Goal: Task Accomplishment & Management: Complete application form

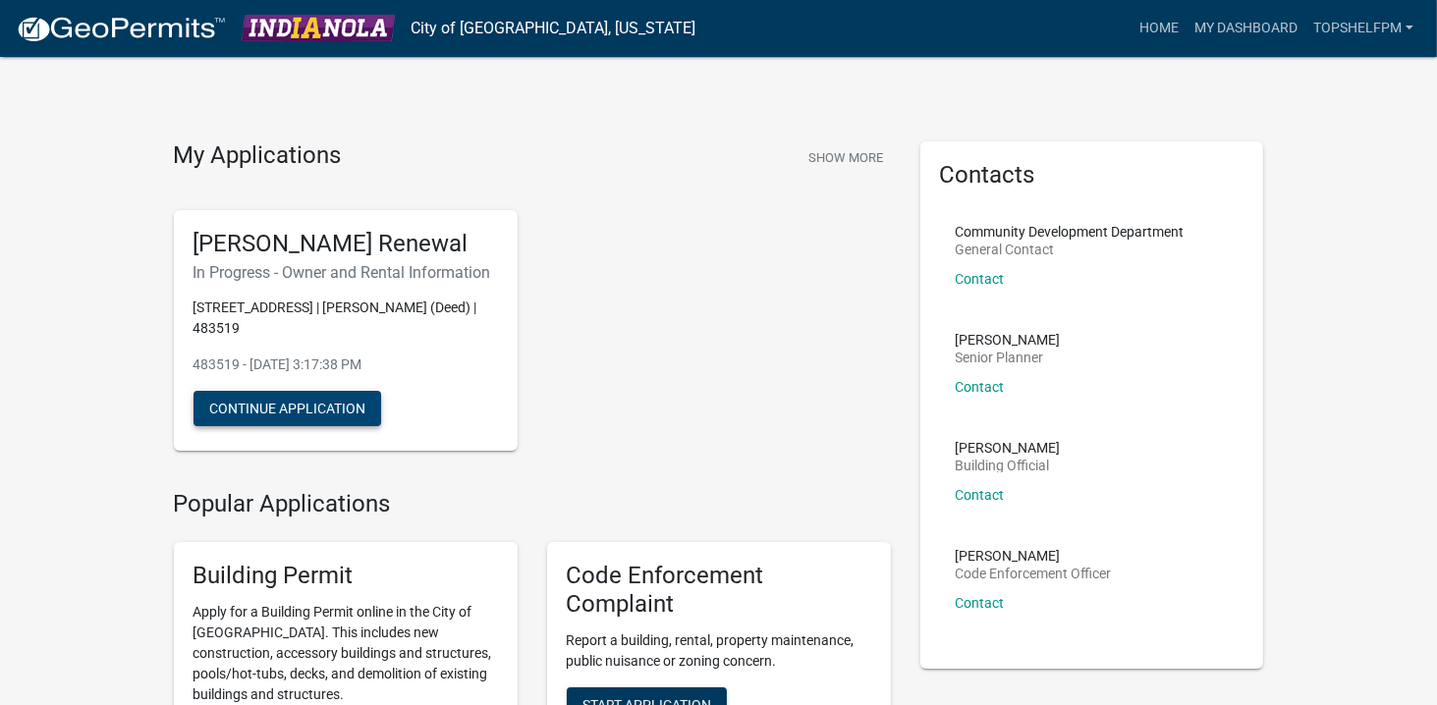
click at [333, 407] on button "Continue Application" at bounding box center [288, 408] width 188 height 35
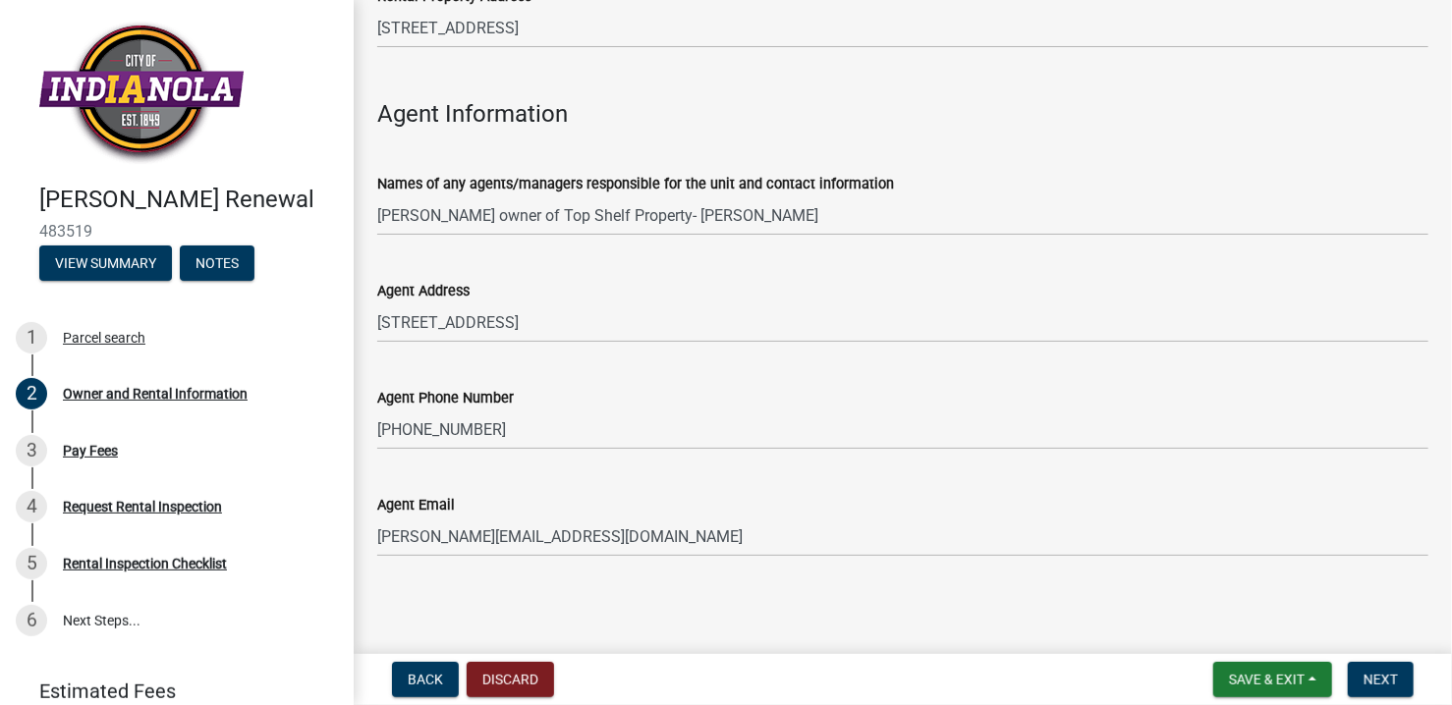
scroll to position [2164, 0]
click at [1399, 685] on button "Next" at bounding box center [1381, 679] width 66 height 35
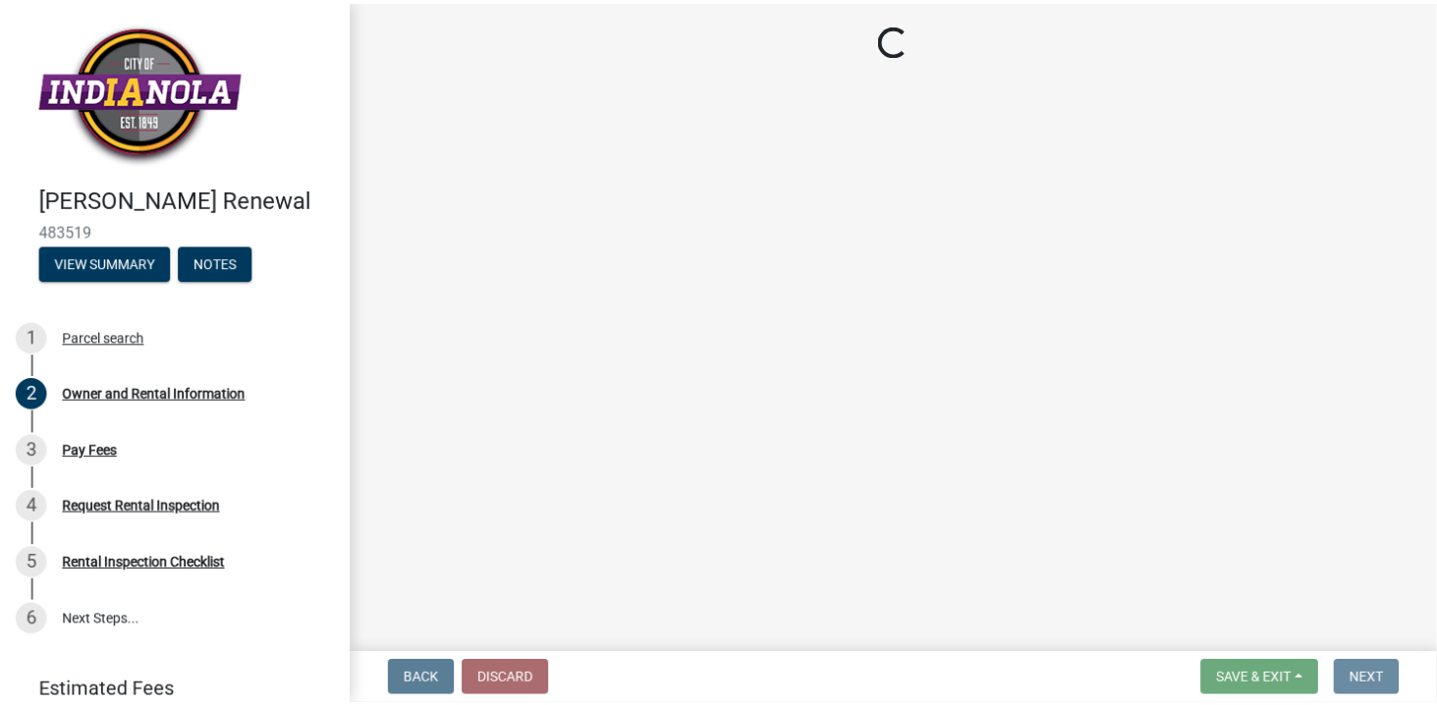
scroll to position [0, 0]
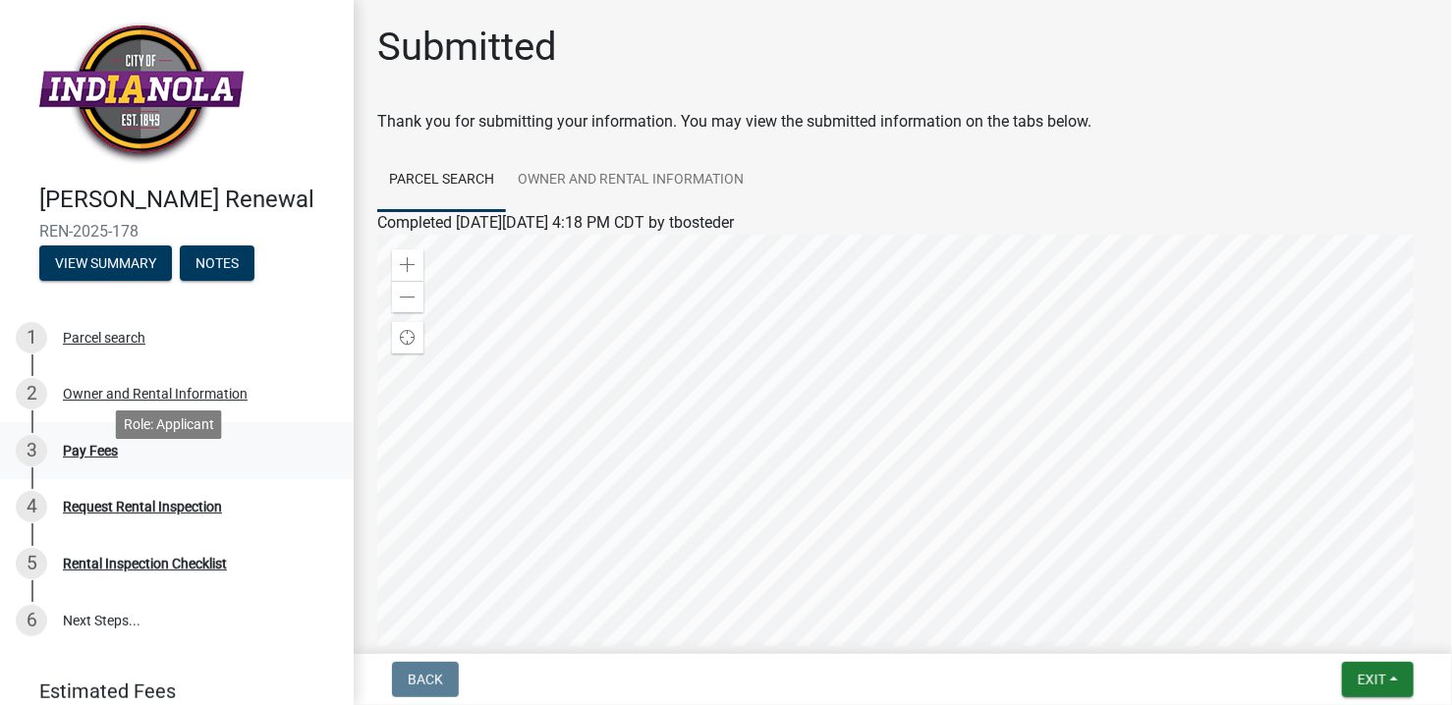
click at [130, 467] on div "3 Pay Fees" at bounding box center [169, 450] width 307 height 31
click at [1354, 672] on button "Exit" at bounding box center [1378, 679] width 72 height 35
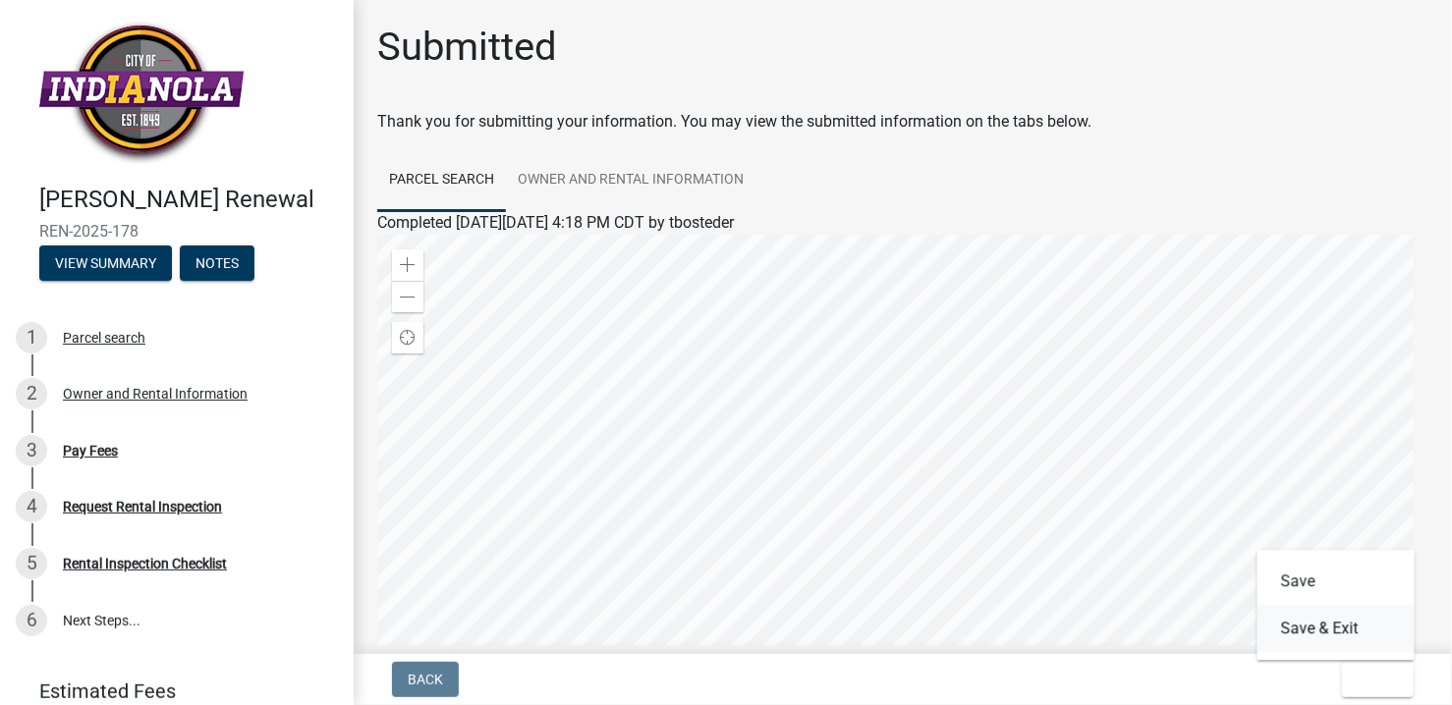
click at [1356, 646] on button "Save & Exit" at bounding box center [1336, 628] width 157 height 47
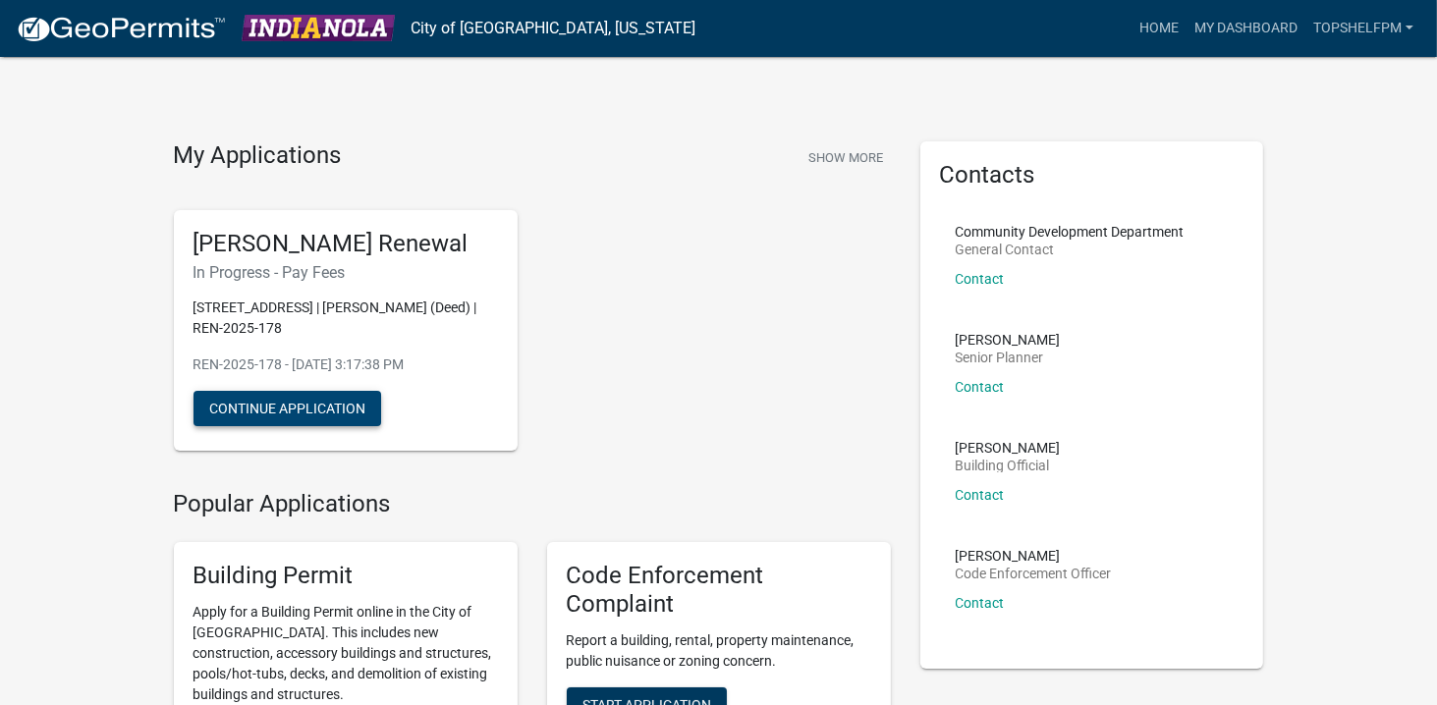
click at [367, 402] on button "Continue Application" at bounding box center [288, 408] width 188 height 35
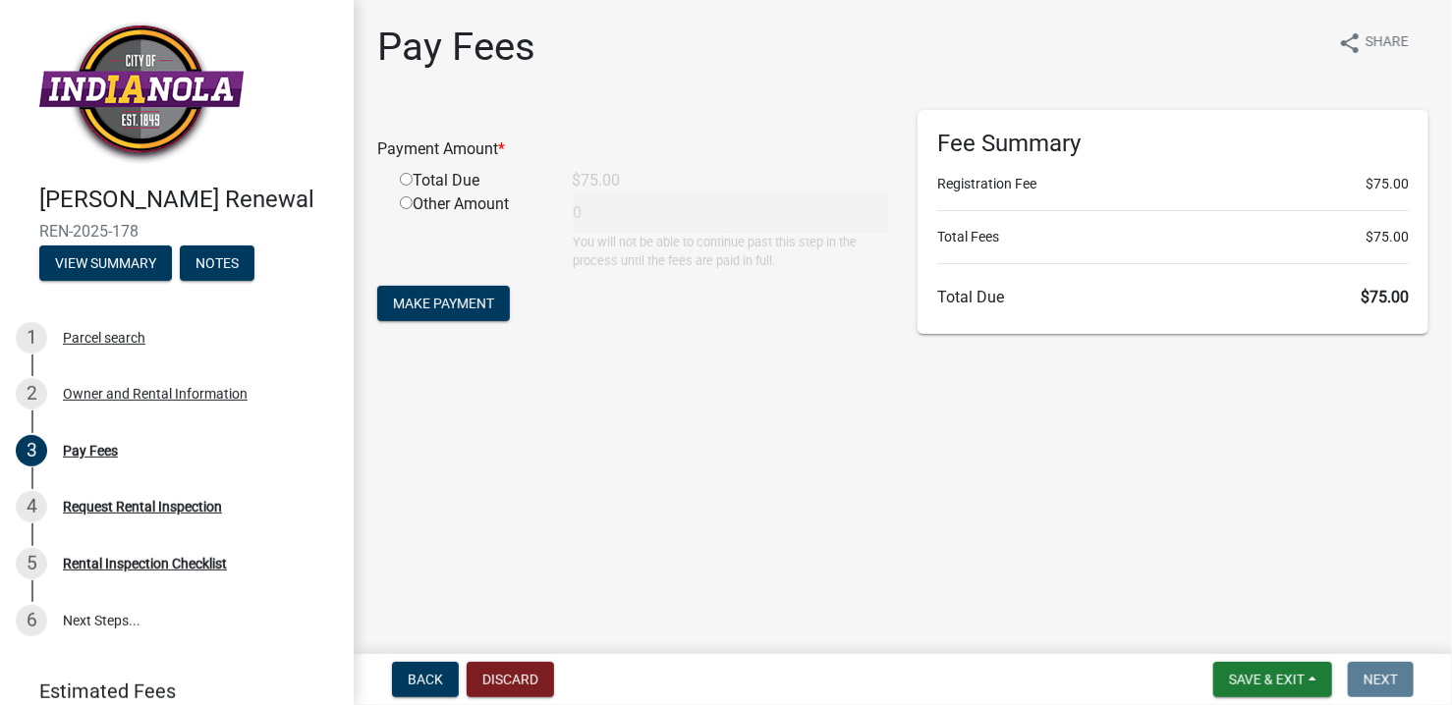
click at [403, 181] on input "radio" at bounding box center [406, 179] width 13 height 13
radio input "true"
type input "75"
click at [482, 313] on button "Make Payment" at bounding box center [443, 303] width 133 height 35
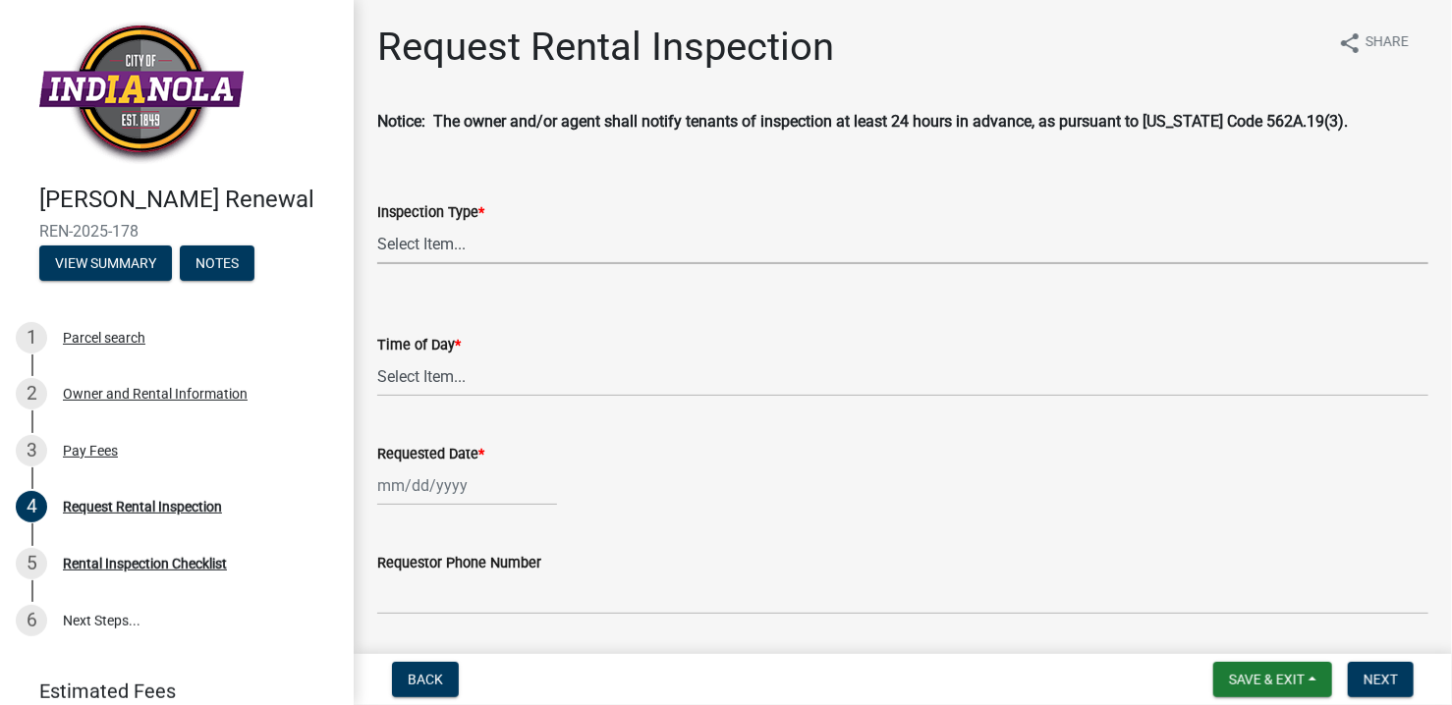
click at [557, 248] on select "Select Item... Rental Inspection" at bounding box center [902, 244] width 1051 height 40
click at [377, 224] on select "Select Item... Rental Inspection" at bounding box center [902, 244] width 1051 height 40
select select "b959d790-e5ea-4503-81e8-7f17c022e9fc"
click at [524, 374] on select "Select Item... AM PM" at bounding box center [902, 377] width 1051 height 40
click at [377, 357] on select "Select Item... AM PM" at bounding box center [902, 377] width 1051 height 40
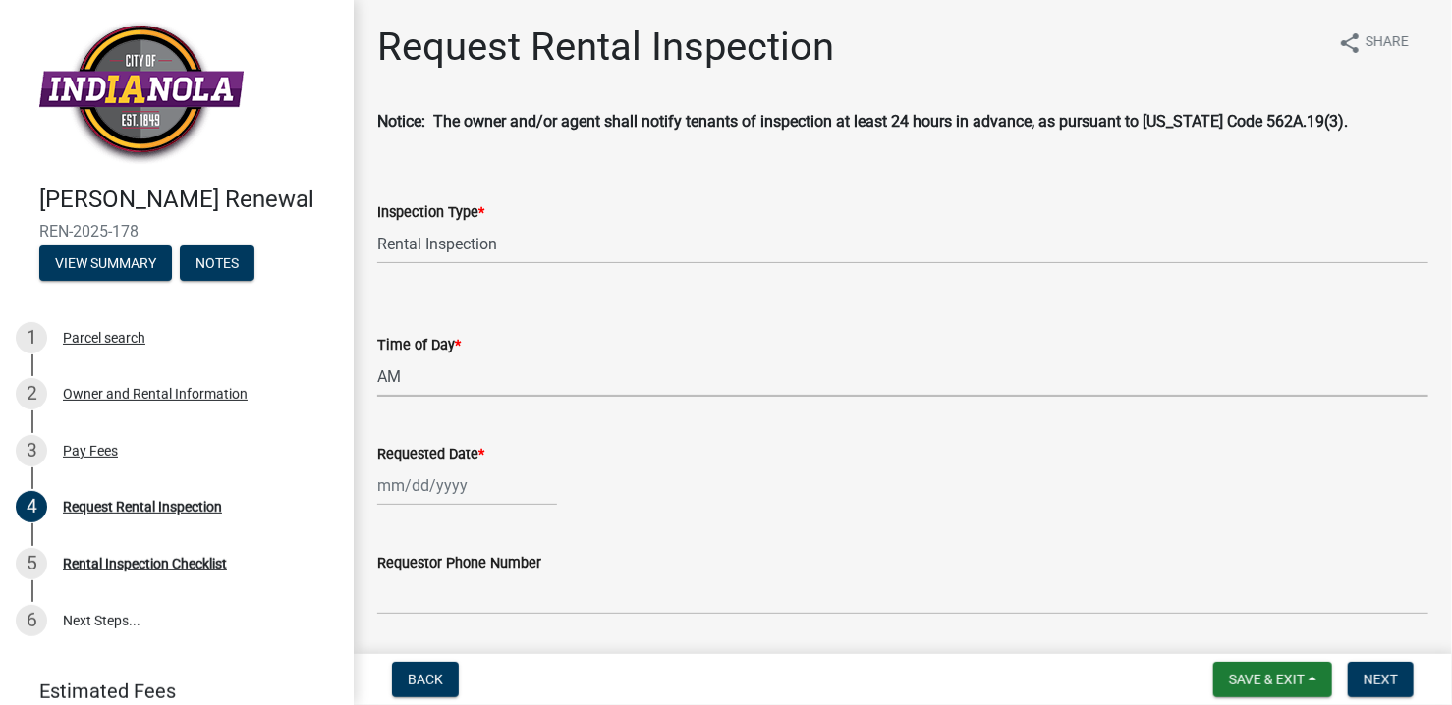
select select "843ebab2-59e7-4208-955a-d78dd632208f"
click at [489, 483] on div at bounding box center [467, 486] width 180 height 40
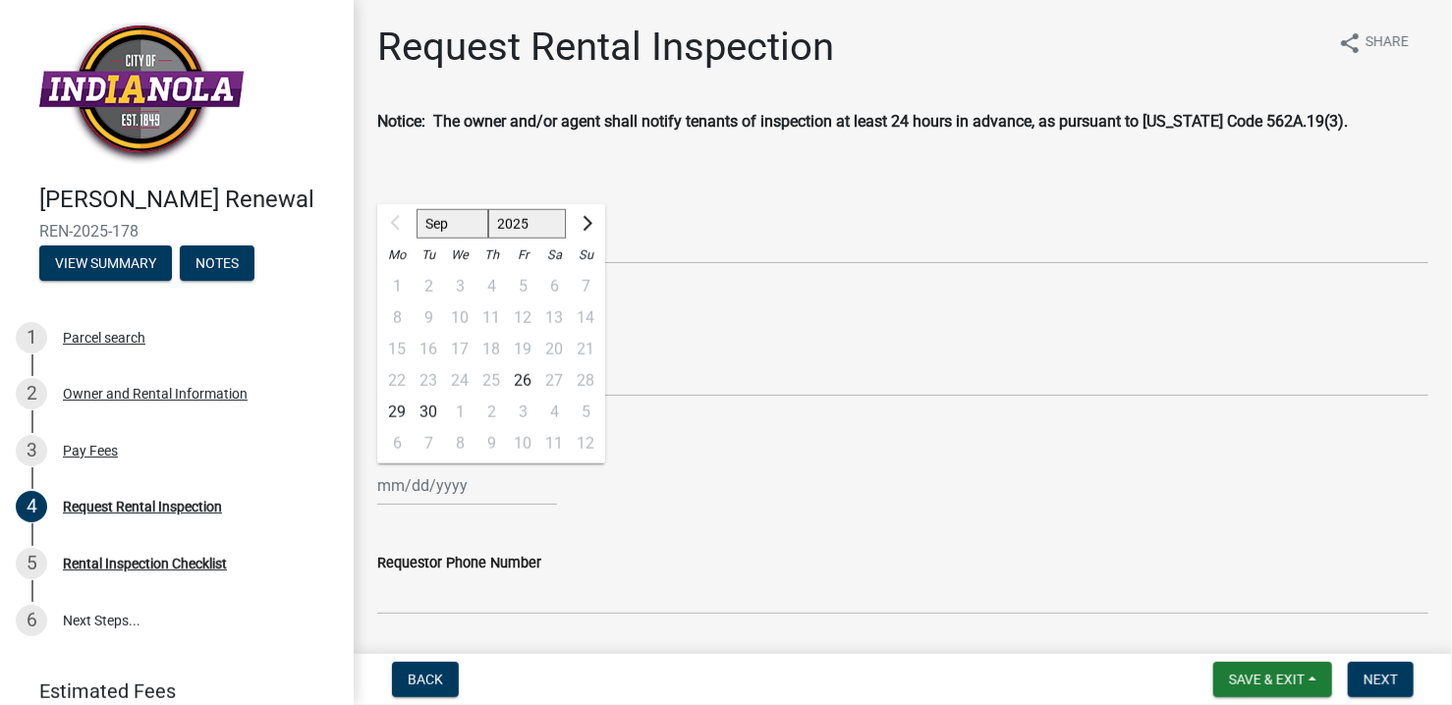
click at [524, 350] on div "15 16 17 18 19 20 21" at bounding box center [491, 349] width 228 height 31
click at [583, 219] on span "Next month" at bounding box center [585, 223] width 15 height 15
select select "10"
click at [459, 382] on div "22" at bounding box center [459, 381] width 31 height 31
type input "10/22/2025"
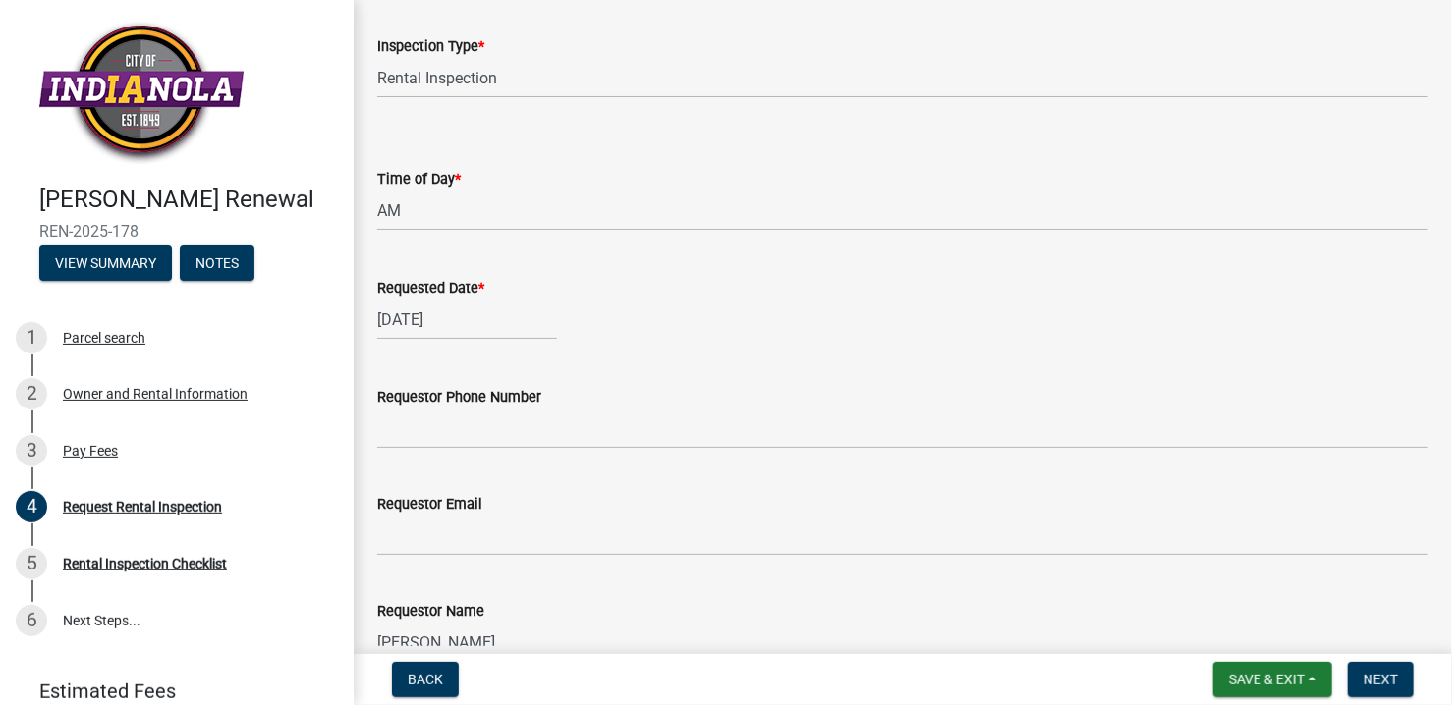
scroll to position [197, 0]
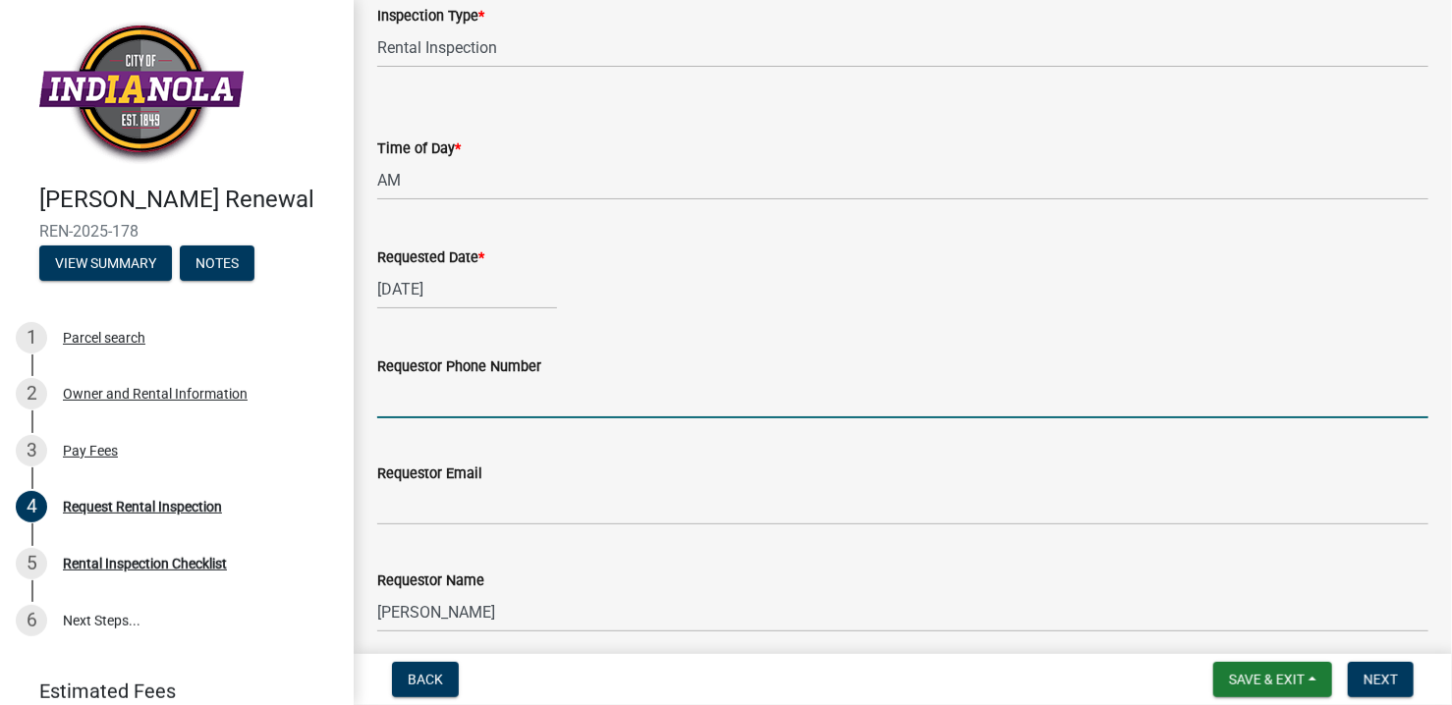
click at [503, 409] on input "Requestor Phone Number" at bounding box center [902, 398] width 1051 height 40
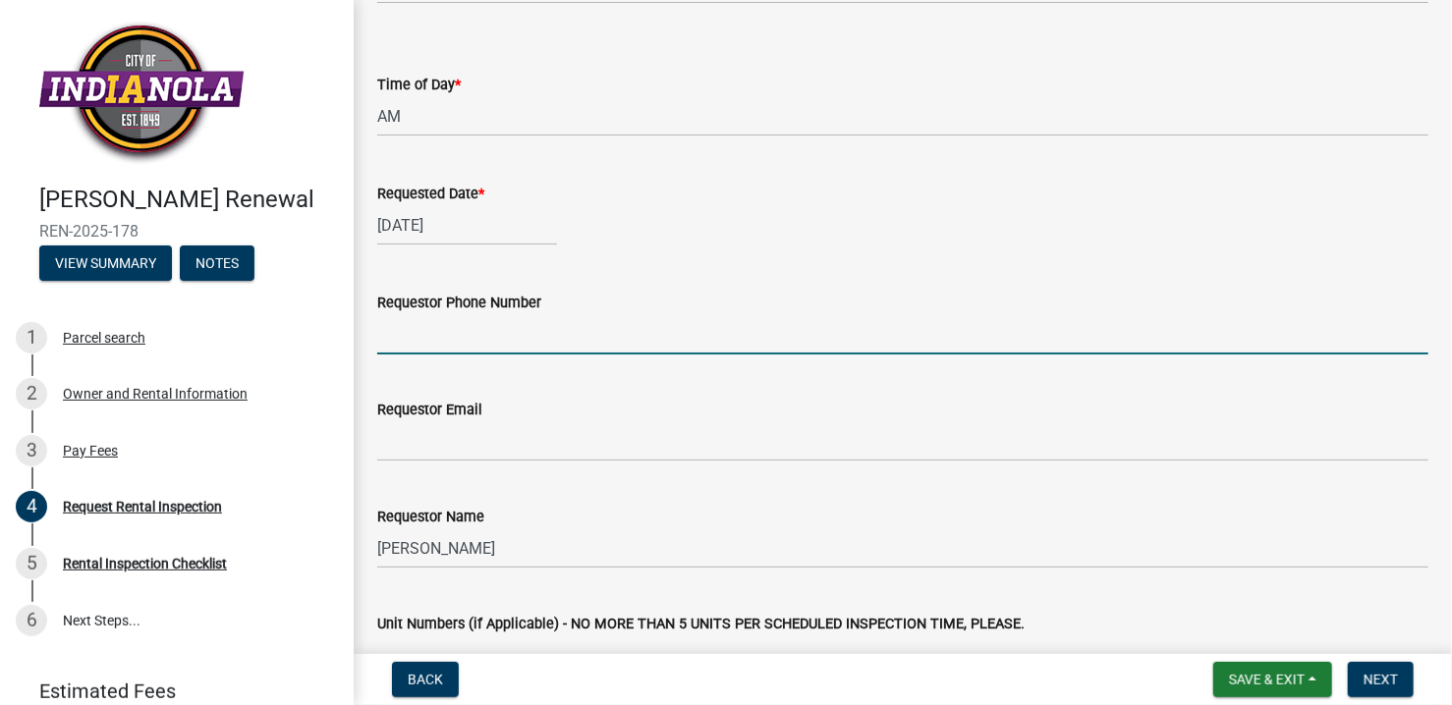
scroll to position [295, 0]
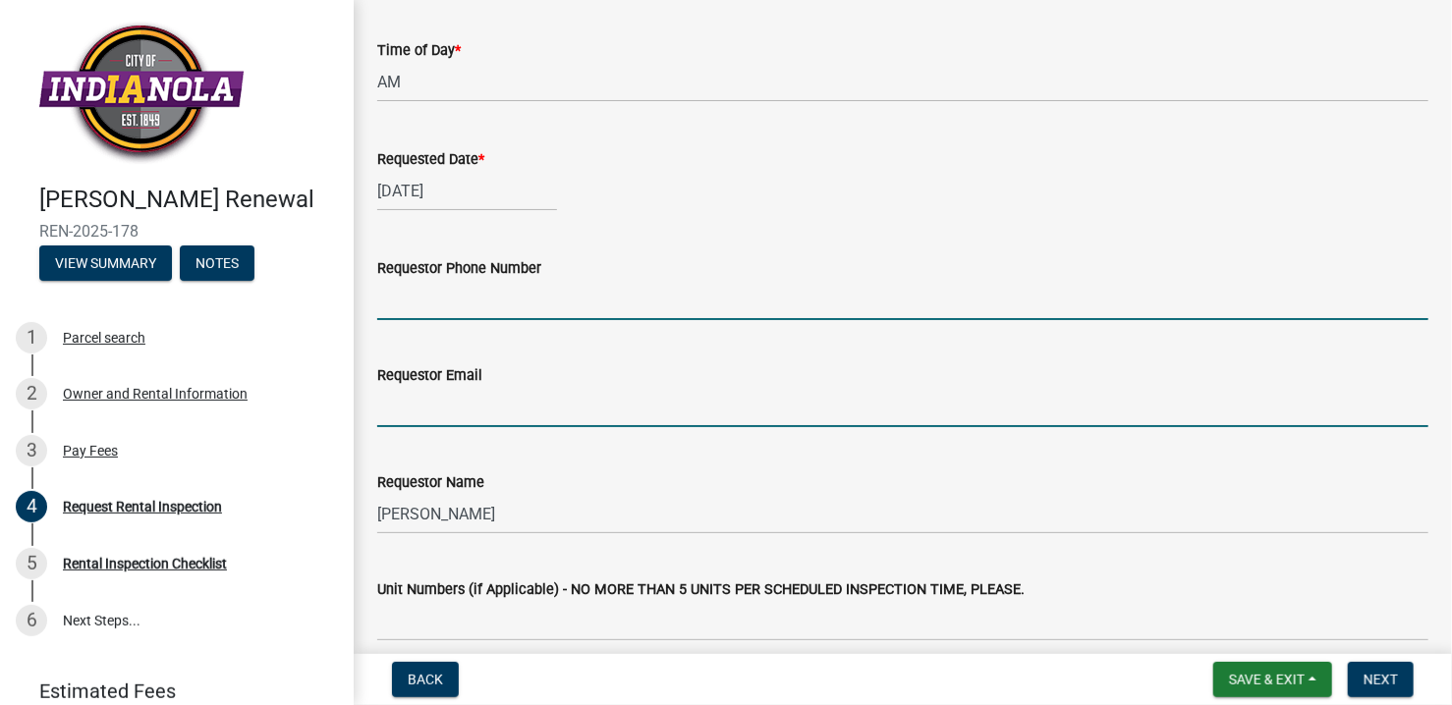
click at [494, 422] on input "Requestor Email" at bounding box center [902, 407] width 1051 height 40
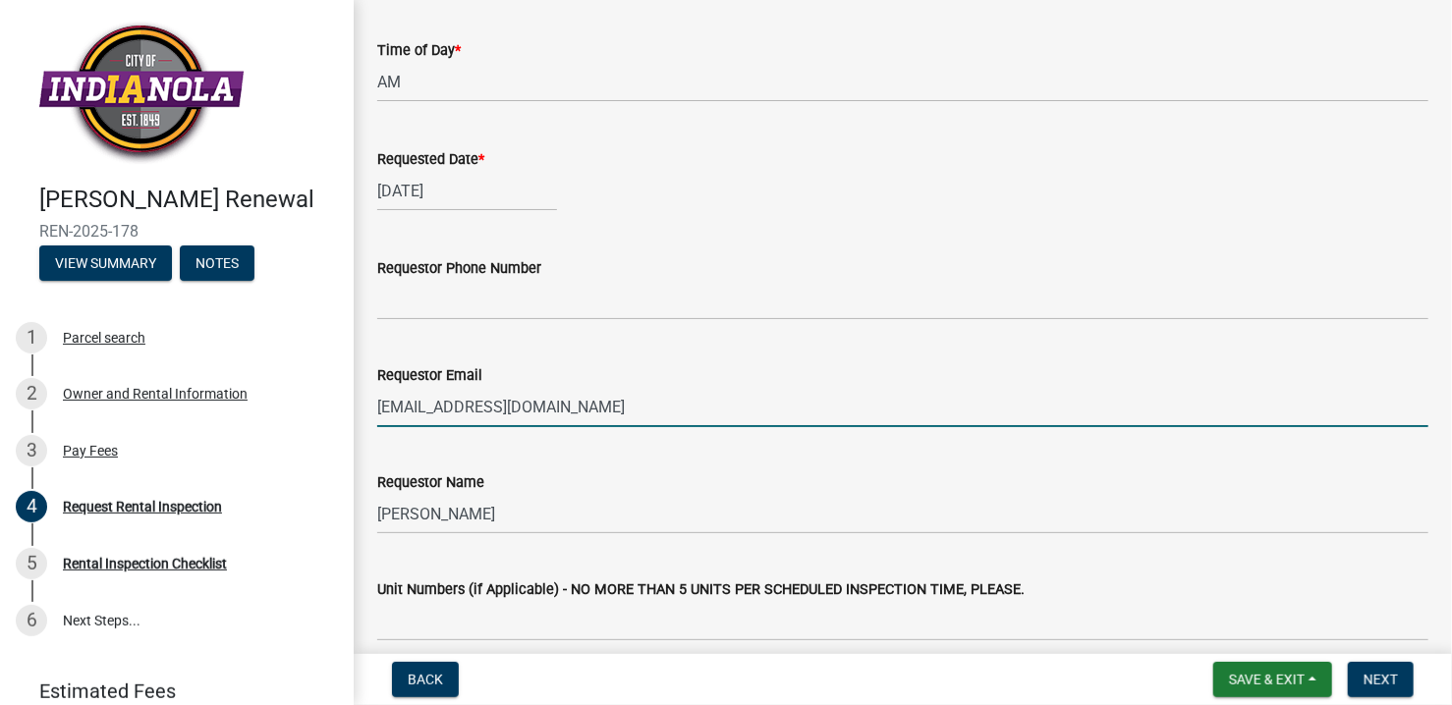
type input "rentals@topshelfpm.com"
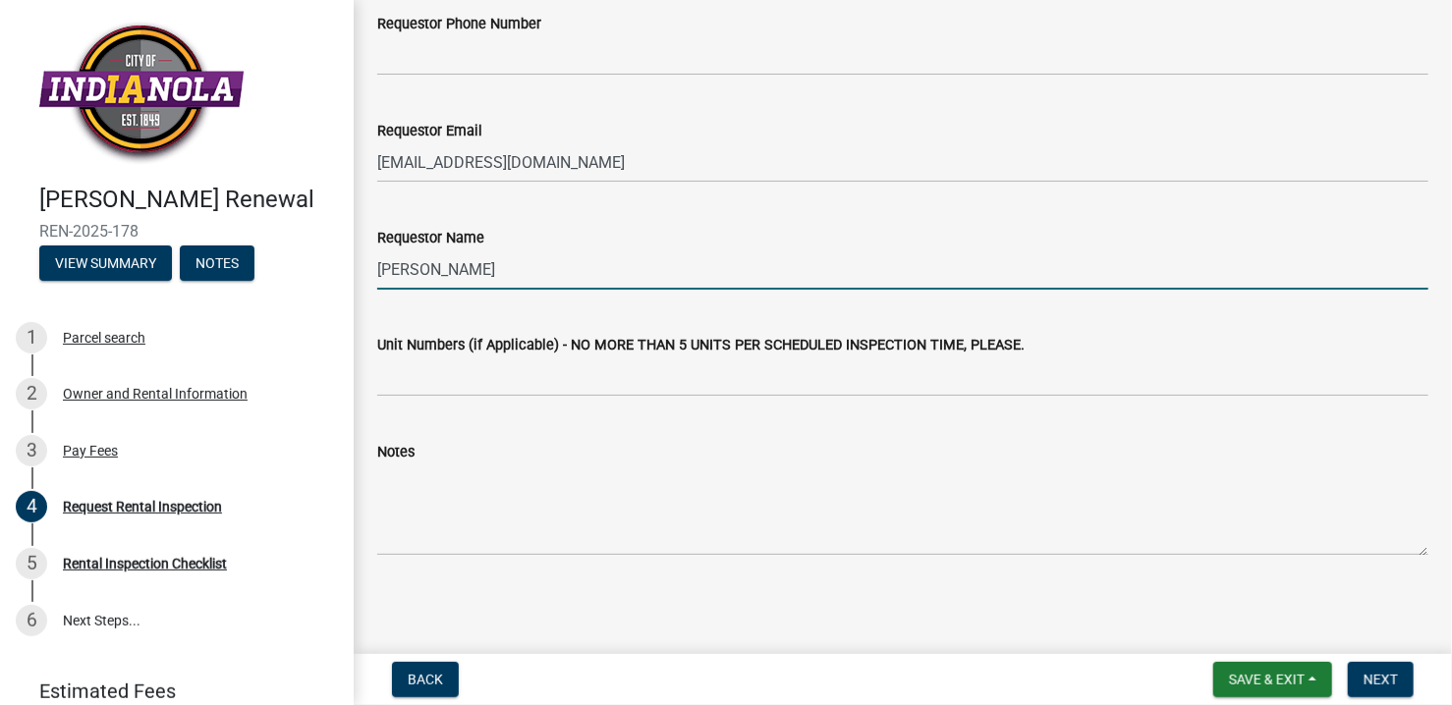
scroll to position [540, 0]
type input "Amy Hernandez"
click at [1362, 684] on button "Next" at bounding box center [1381, 679] width 66 height 35
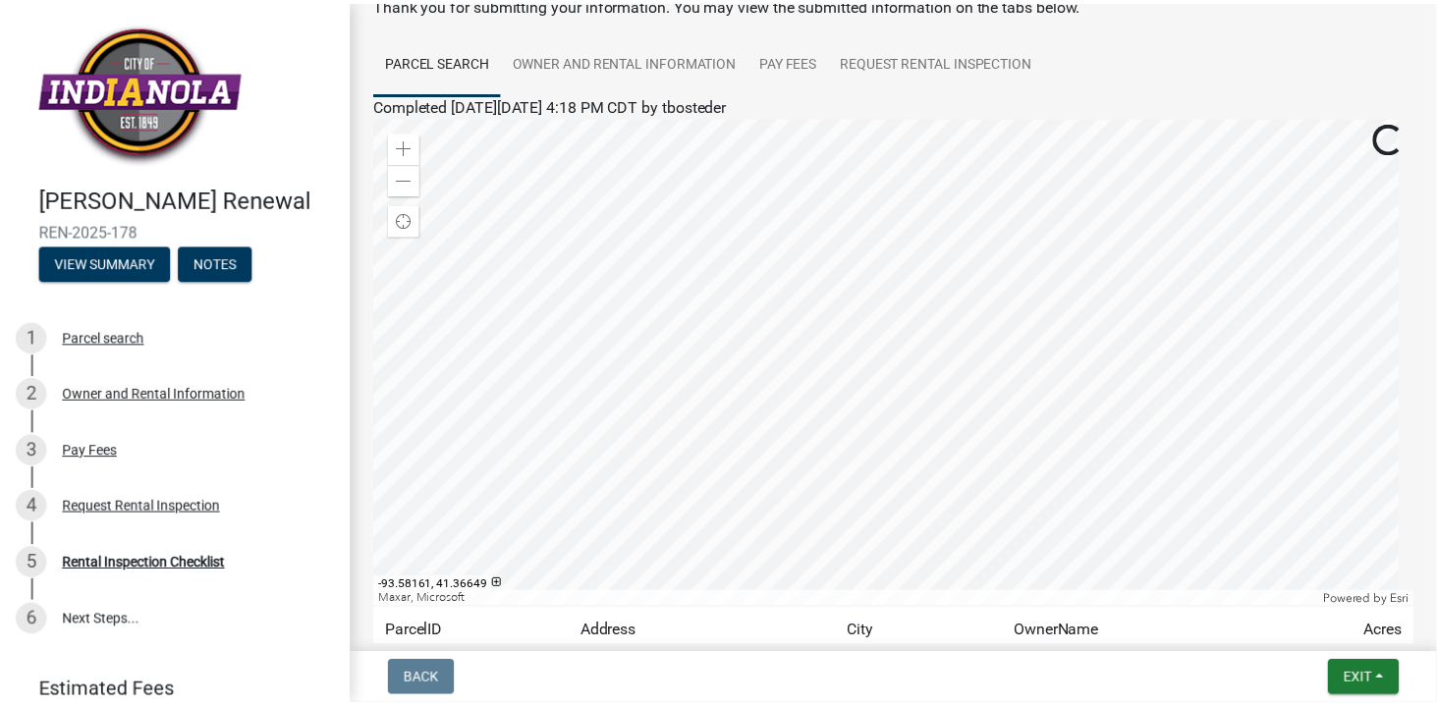
scroll to position [291, 0]
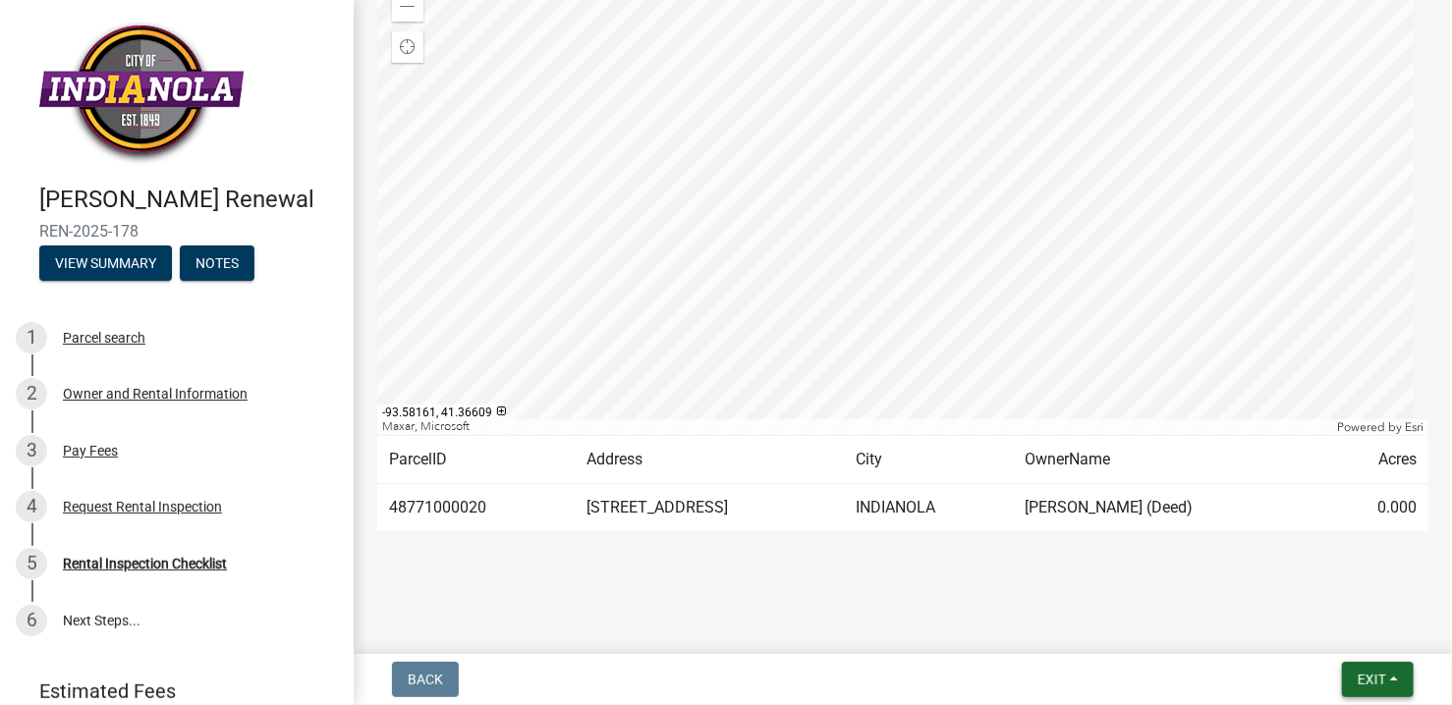
click at [1358, 683] on span "Exit" at bounding box center [1372, 680] width 28 height 16
click at [1376, 639] on button "Save & Exit" at bounding box center [1336, 628] width 157 height 47
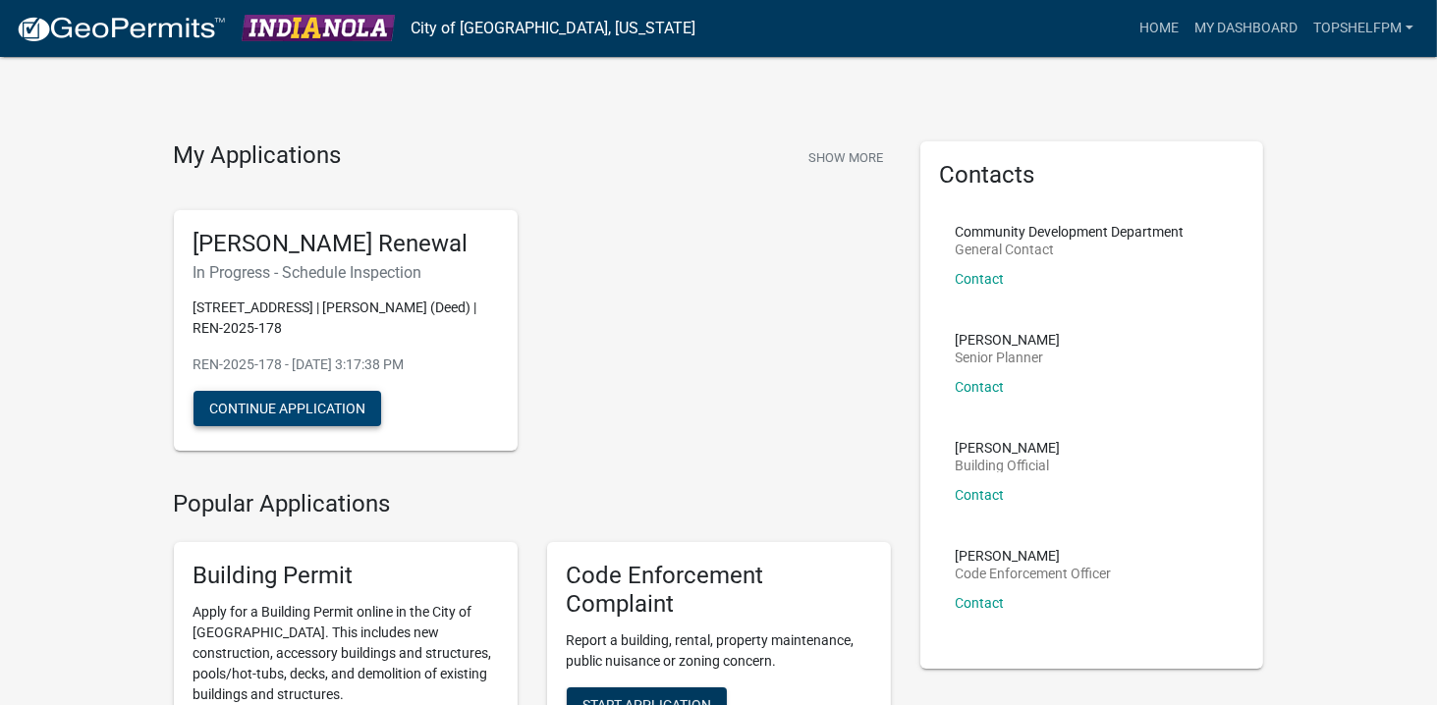
click at [340, 408] on button "Continue Application" at bounding box center [288, 408] width 188 height 35
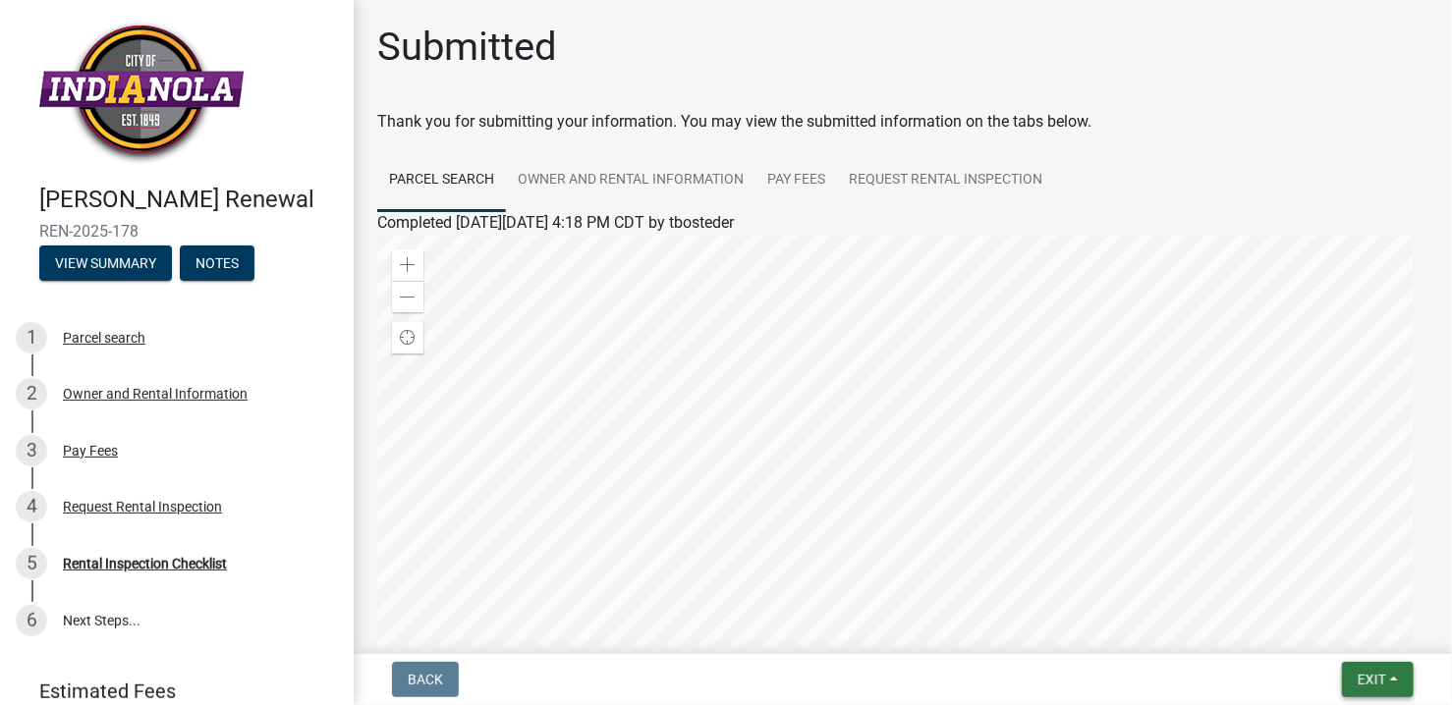
click at [1363, 687] on span "Exit" at bounding box center [1372, 680] width 28 height 16
click at [1382, 644] on button "Save & Exit" at bounding box center [1336, 628] width 157 height 47
